Goal: Task Accomplishment & Management: Use online tool/utility

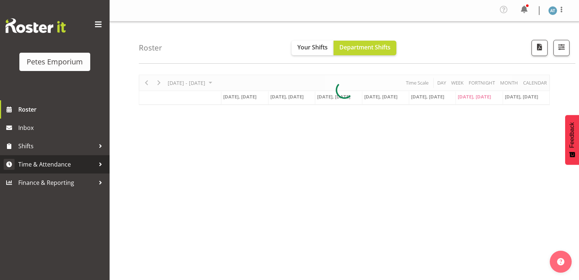
click at [69, 171] on link "Time & Attendance" at bounding box center [55, 164] width 110 height 18
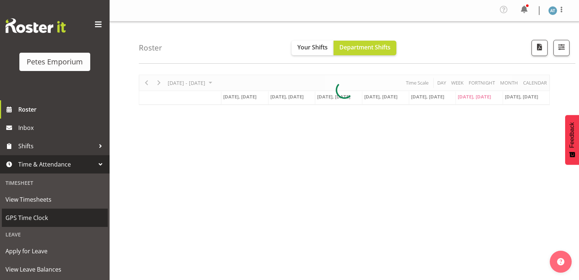
click at [37, 215] on span "GPS Time Clock" at bounding box center [54, 217] width 99 height 11
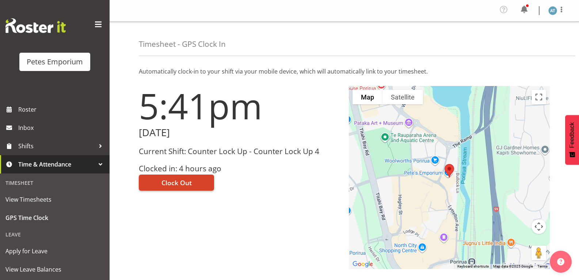
click at [179, 178] on span "Clock Out" at bounding box center [177, 183] width 30 height 10
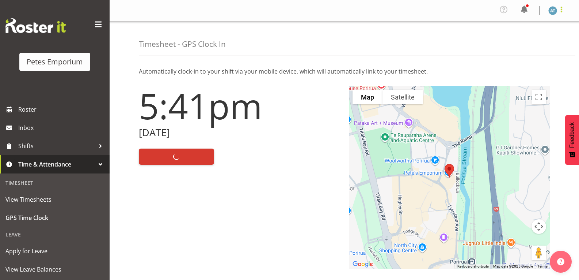
click at [561, 12] on span at bounding box center [561, 9] width 9 height 9
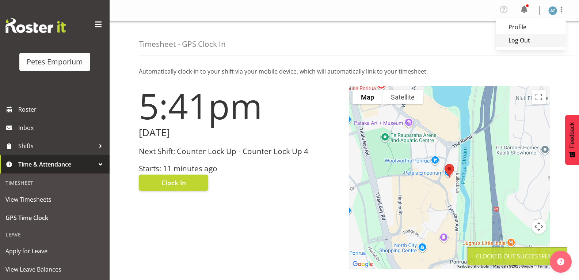
click at [539, 38] on link "Log Out" at bounding box center [531, 40] width 70 height 13
